Goal: Information Seeking & Learning: Learn about a topic

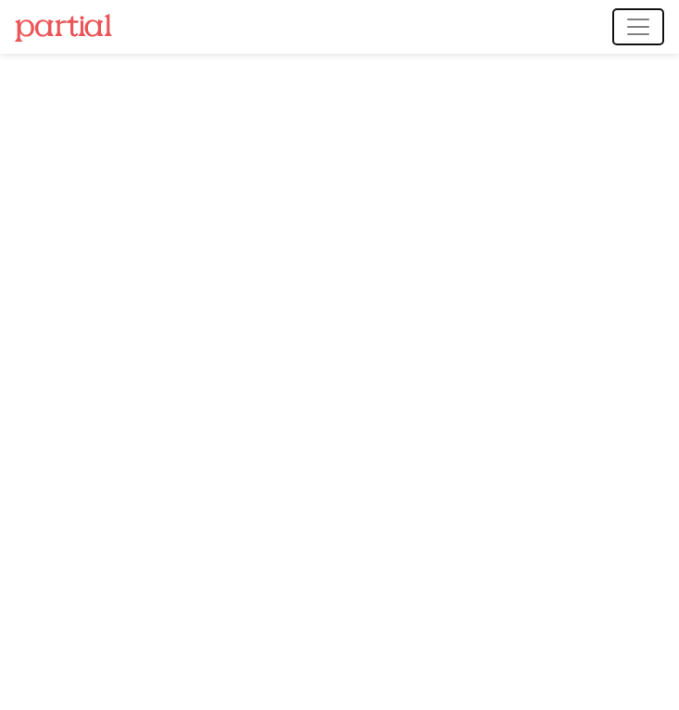
click at [641, 28] on span "Toggle navigation" at bounding box center [638, 27] width 28 height 28
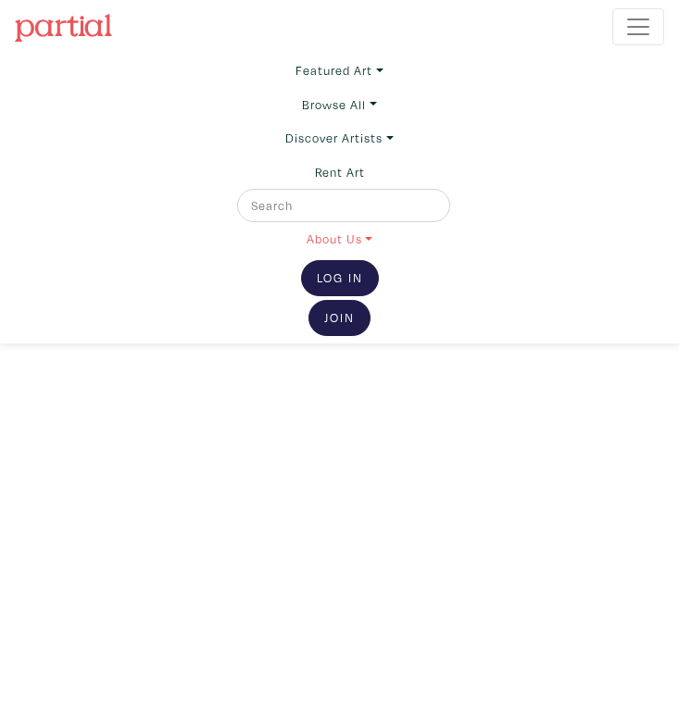
click at [355, 237] on link "About Us" at bounding box center [339, 238] width 66 height 33
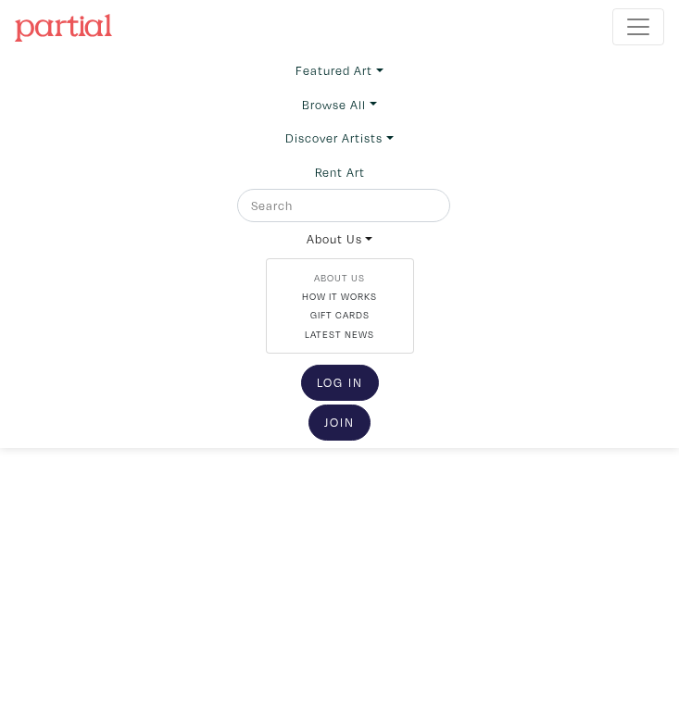
click at [350, 279] on link "About Us" at bounding box center [339, 277] width 117 height 15
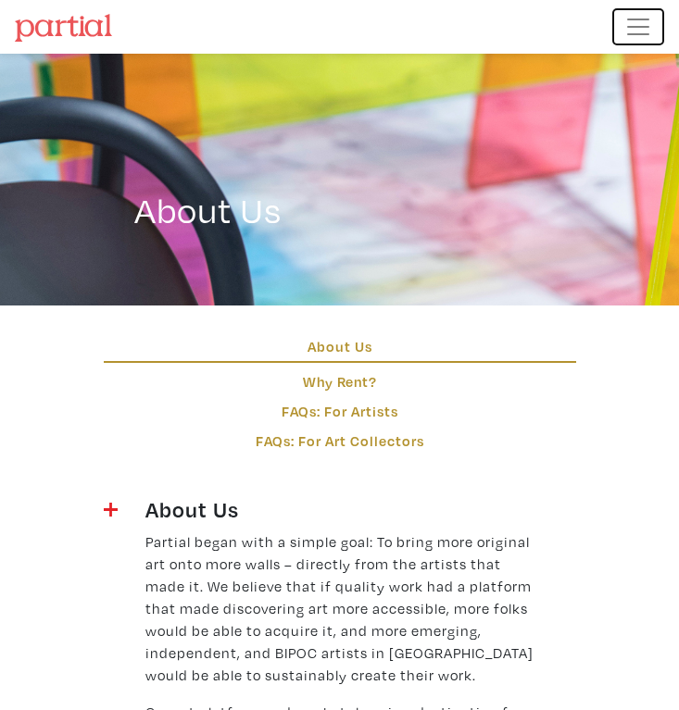
click at [638, 26] on span "Toggle navigation" at bounding box center [638, 27] width 28 height 28
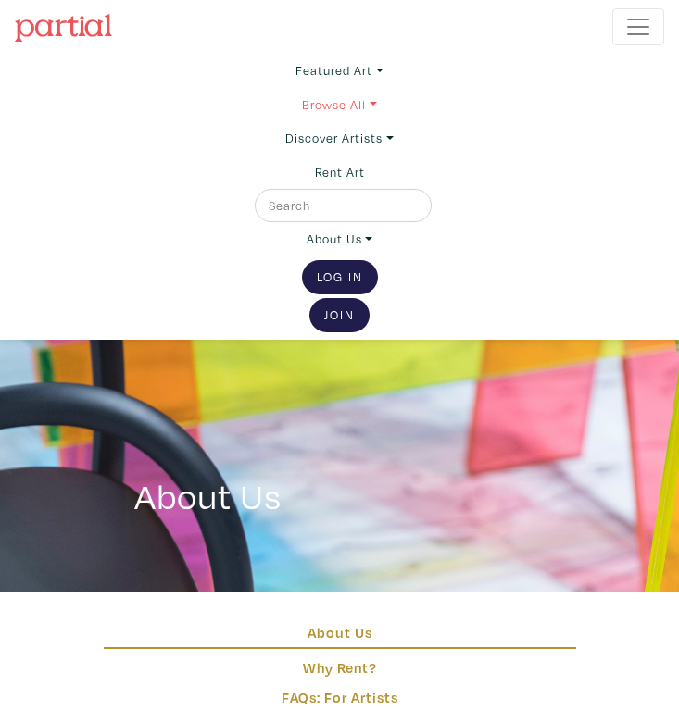
click at [356, 105] on link "Browse All" at bounding box center [339, 104] width 74 height 33
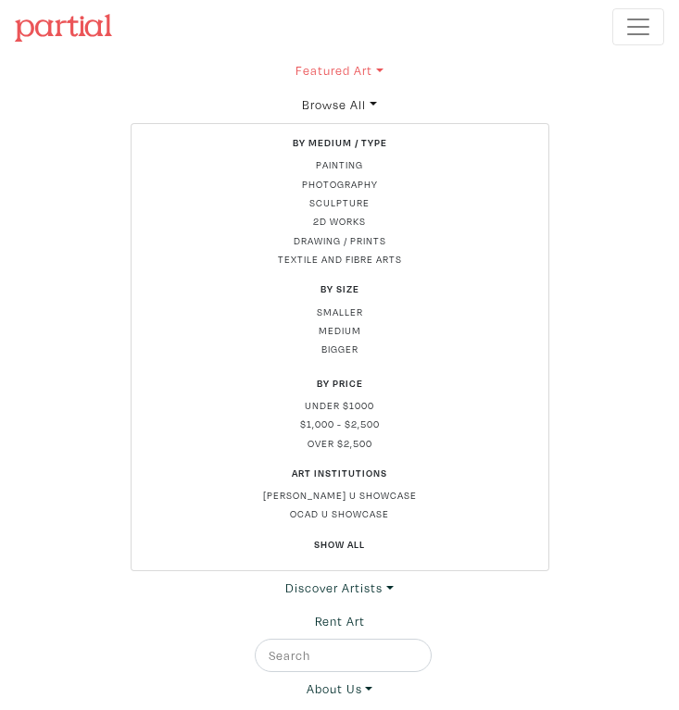
click at [357, 83] on link "Featured Art" at bounding box center [338, 70] width 87 height 33
